Goal: Information Seeking & Learning: Check status

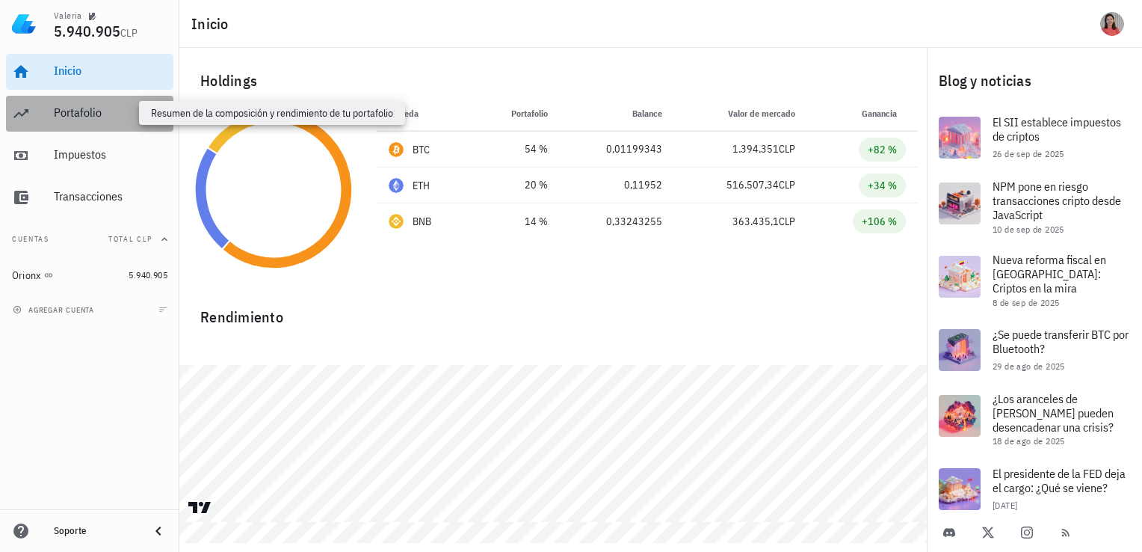
click at [102, 118] on div "Portafolio" at bounding box center [111, 112] width 114 height 14
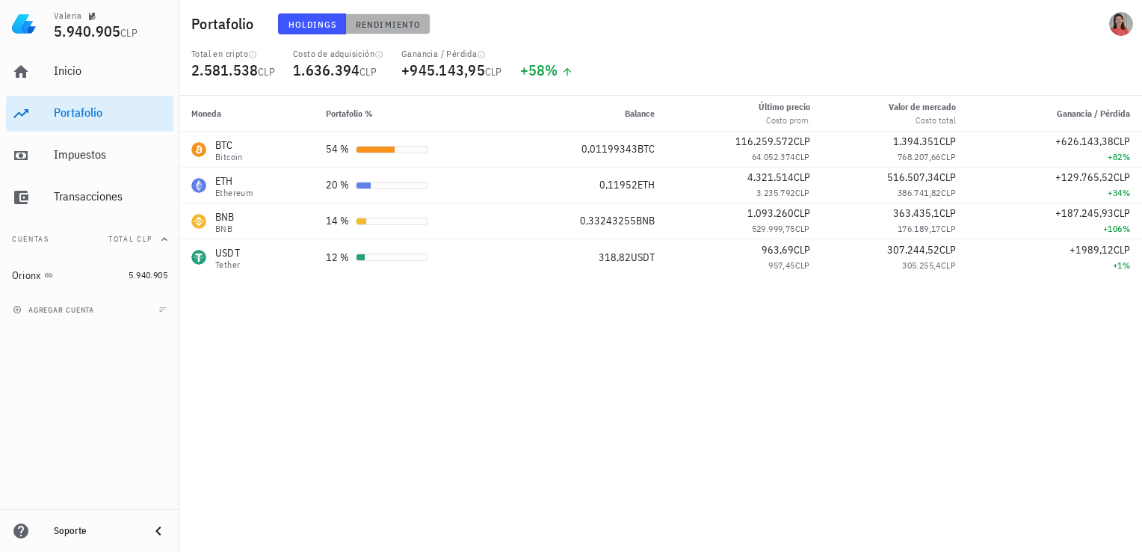
click at [373, 20] on span "Rendimiento" at bounding box center [388, 24] width 66 height 11
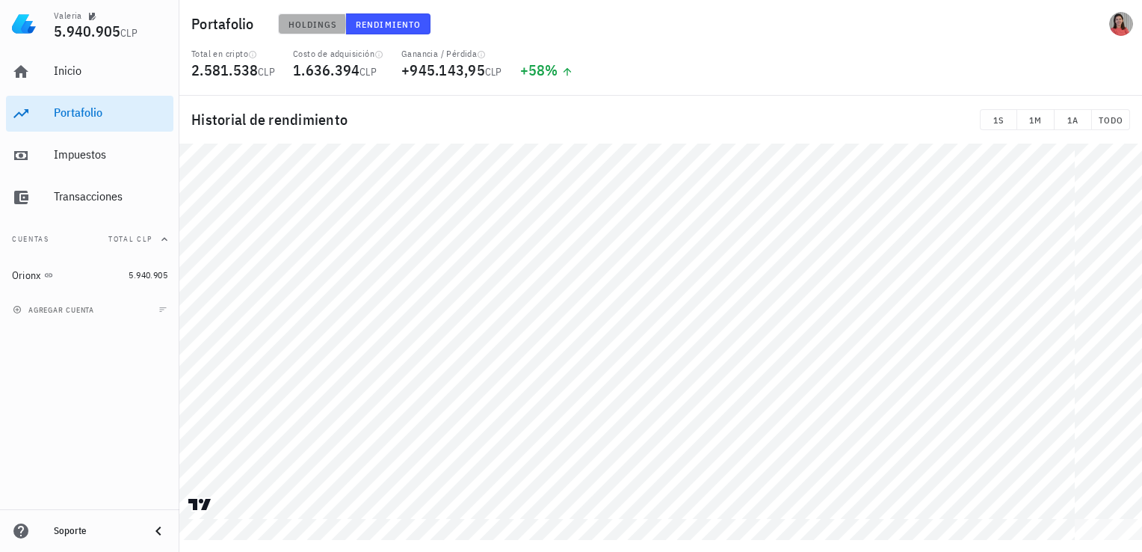
click at [296, 25] on span "Holdings" at bounding box center [312, 24] width 49 height 11
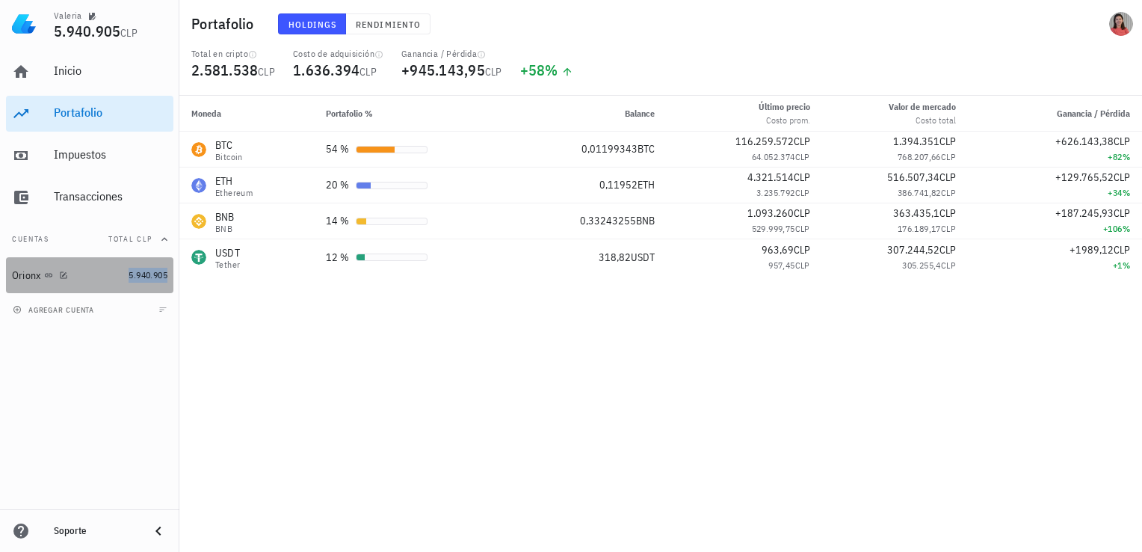
click at [145, 277] on span "5.940.905" at bounding box center [148, 274] width 39 height 11
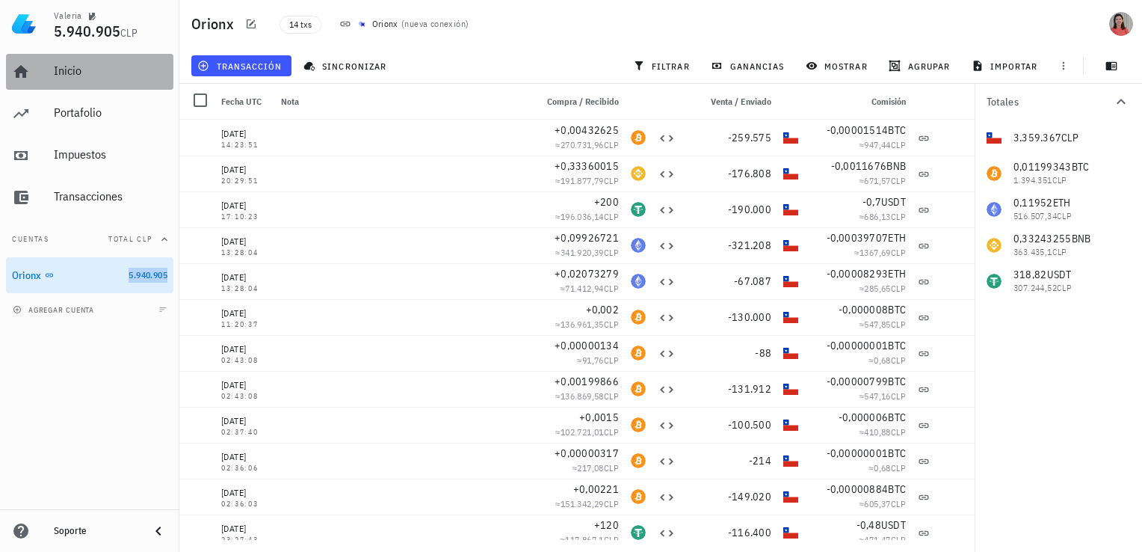
click at [94, 73] on div "Inicio" at bounding box center [111, 71] width 114 height 14
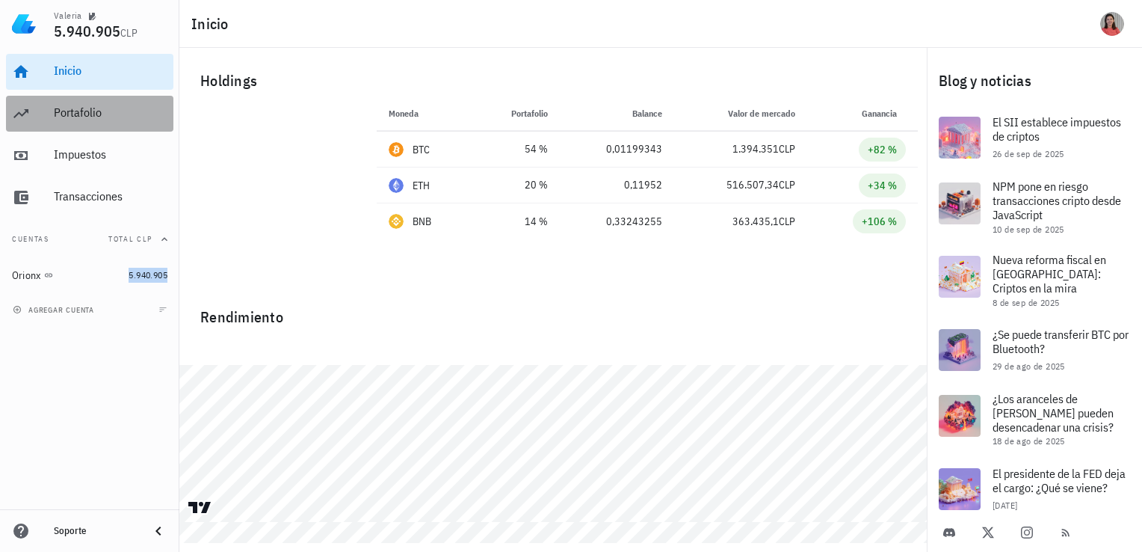
click at [83, 117] on div "Portafolio" at bounding box center [111, 112] width 114 height 14
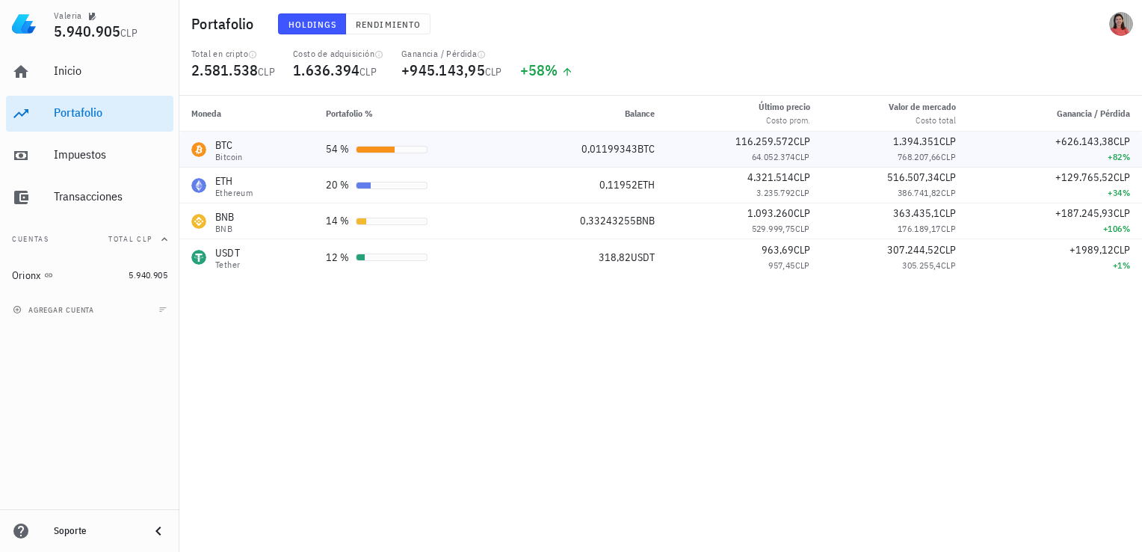
click at [517, 154] on td "0,01199343 BTC" at bounding box center [588, 150] width 155 height 36
click at [301, 153] on div "BTC Bitcoin" at bounding box center [246, 150] width 111 height 24
click at [90, 273] on div "Orionx" at bounding box center [67, 275] width 111 height 14
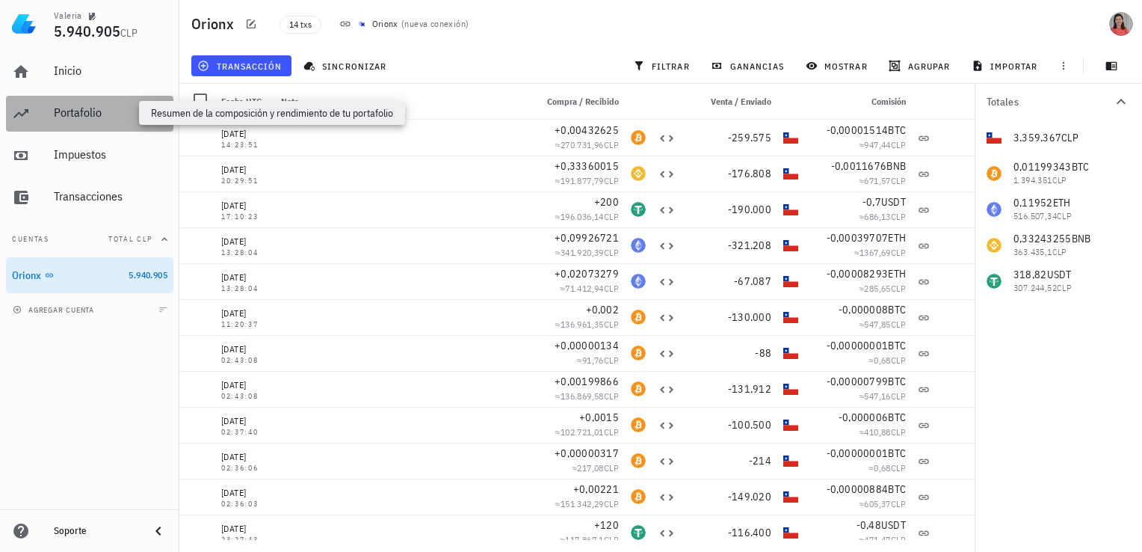
click at [120, 109] on div "Portafolio" at bounding box center [111, 112] width 114 height 14
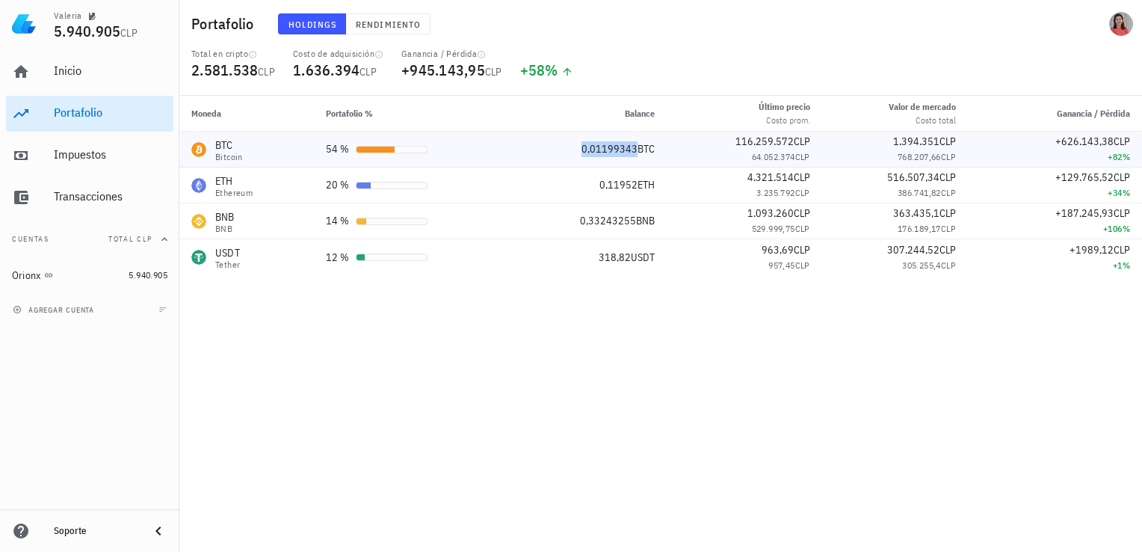
click at [632, 147] on span "0,01199343" at bounding box center [610, 148] width 56 height 13
click at [111, 205] on div "Transacciones" at bounding box center [111, 197] width 114 height 34
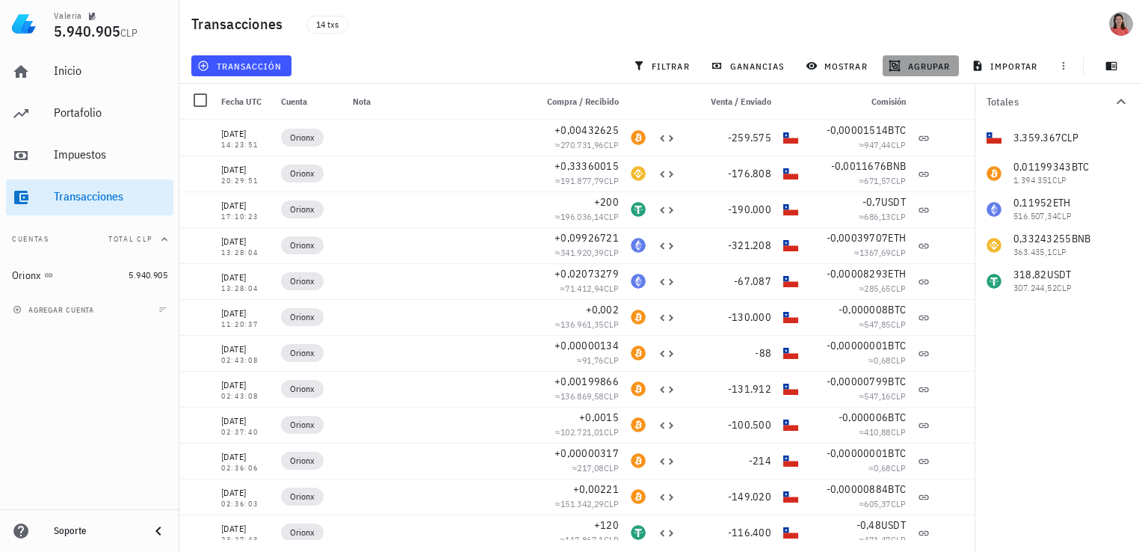
click at [935, 72] on button "agrupar" at bounding box center [921, 65] width 76 height 21
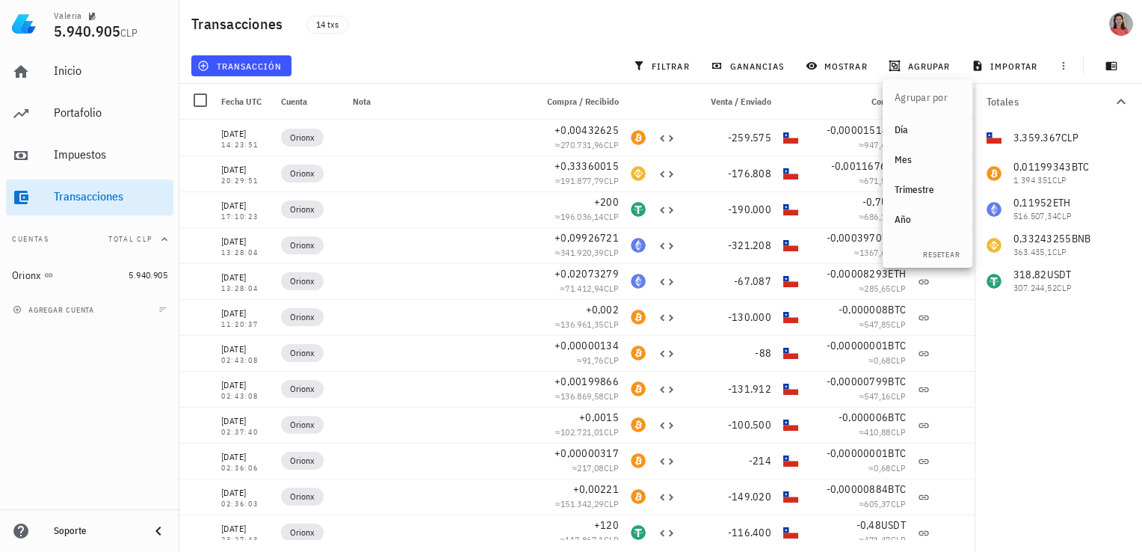
click at [851, 5] on div "Transacciones 14 txs" at bounding box center [660, 24] width 963 height 48
click at [102, 199] on div "Transacciones" at bounding box center [111, 196] width 114 height 14
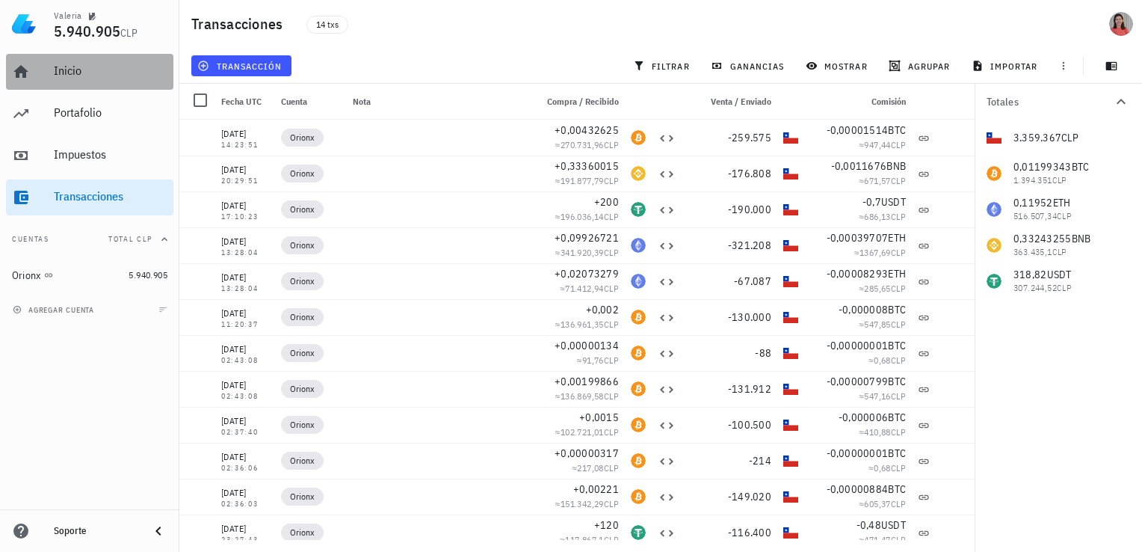
click at [71, 74] on div "Inicio" at bounding box center [111, 71] width 114 height 14
